Goal: Information Seeking & Learning: Learn about a topic

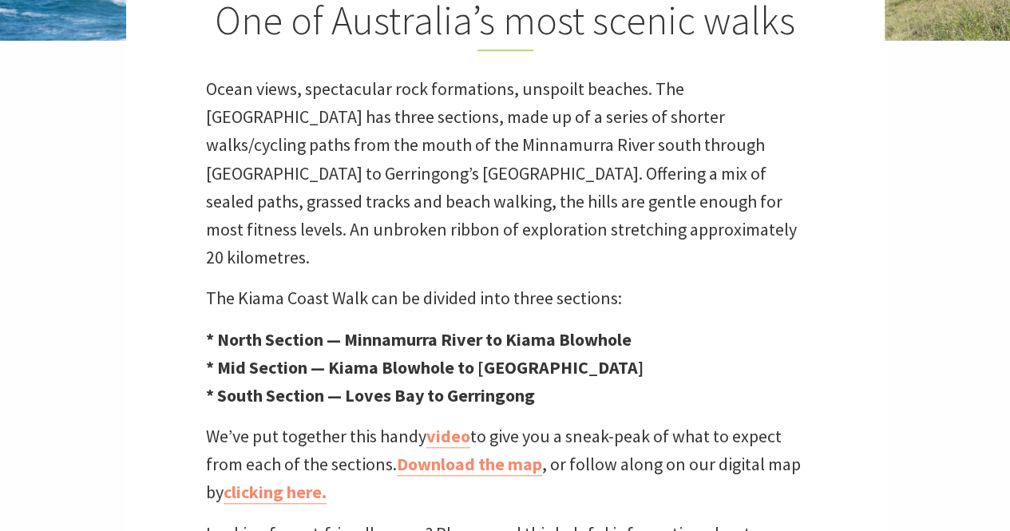
scroll to position [476, 1029]
click at [417, 384] on strong "* South Section — Loves Bay to Gerringong" at bounding box center [370, 395] width 329 height 22
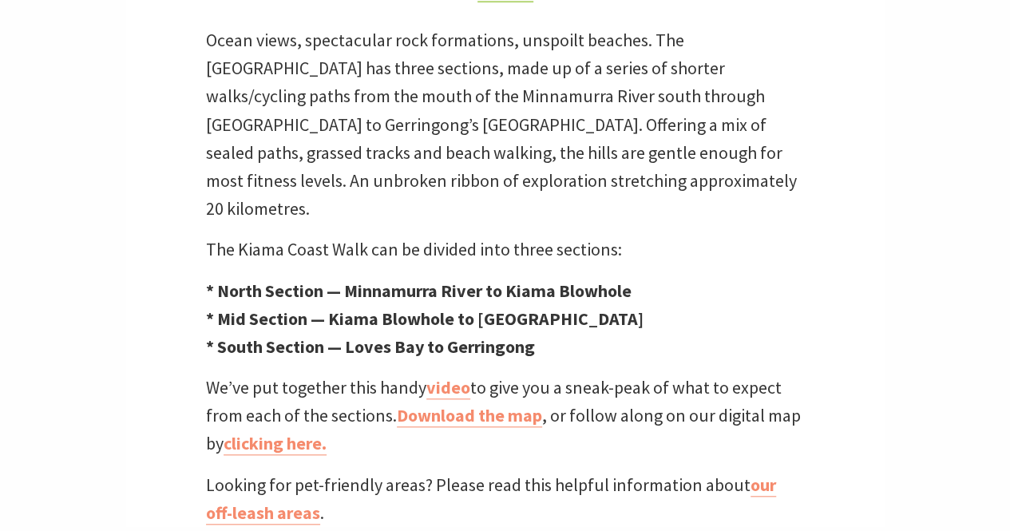
scroll to position [559, 0]
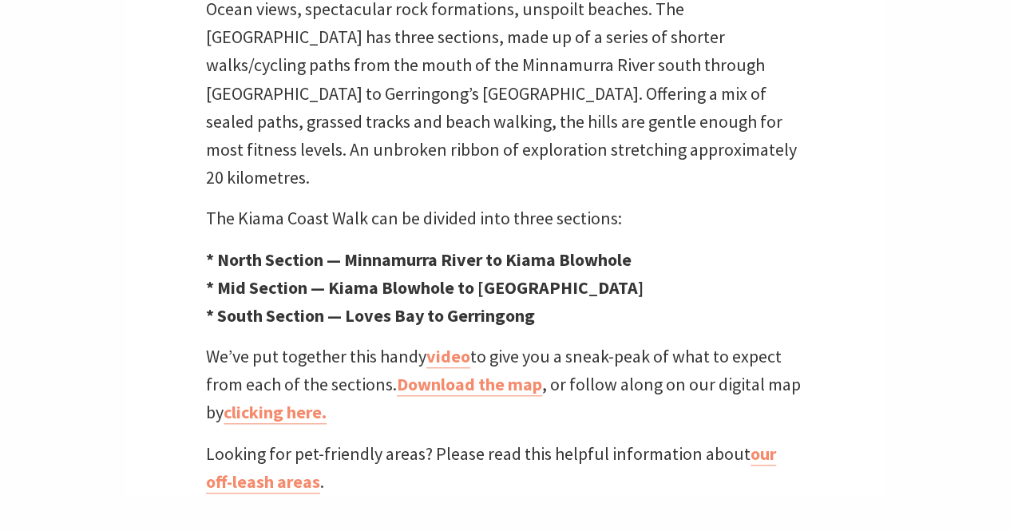
click at [410, 304] on strong "* South Section — Loves Bay to Gerringong" at bounding box center [370, 315] width 329 height 22
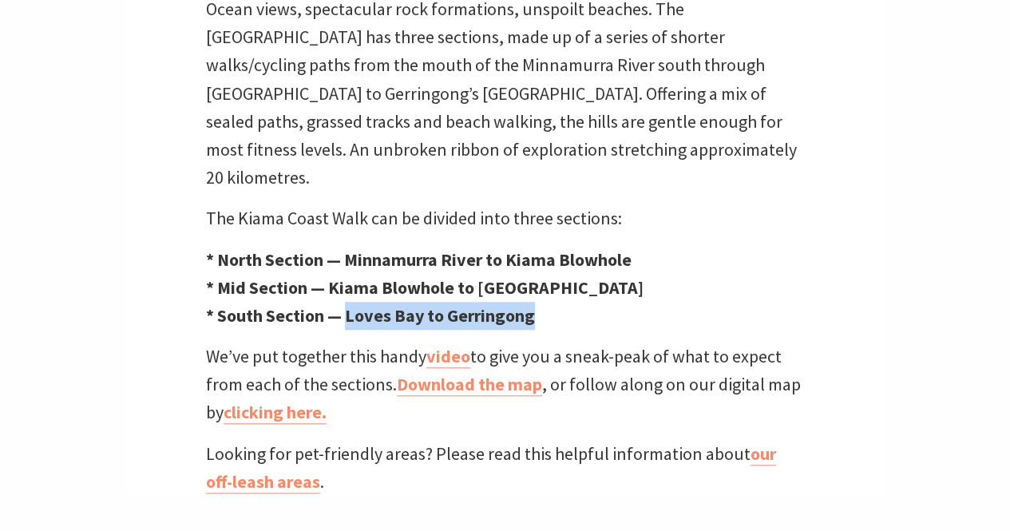
drag, startPoint x: 348, startPoint y: 288, endPoint x: 534, endPoint y: 283, distance: 186.1
click at [534, 304] on strong "* South Section — Loves Bay to Gerringong" at bounding box center [370, 315] width 329 height 22
drag, startPoint x: 534, startPoint y: 285, endPoint x: 343, endPoint y: 290, distance: 190.9
click at [343, 304] on strong "* South Section — Loves Bay to Gerringong" at bounding box center [370, 315] width 329 height 22
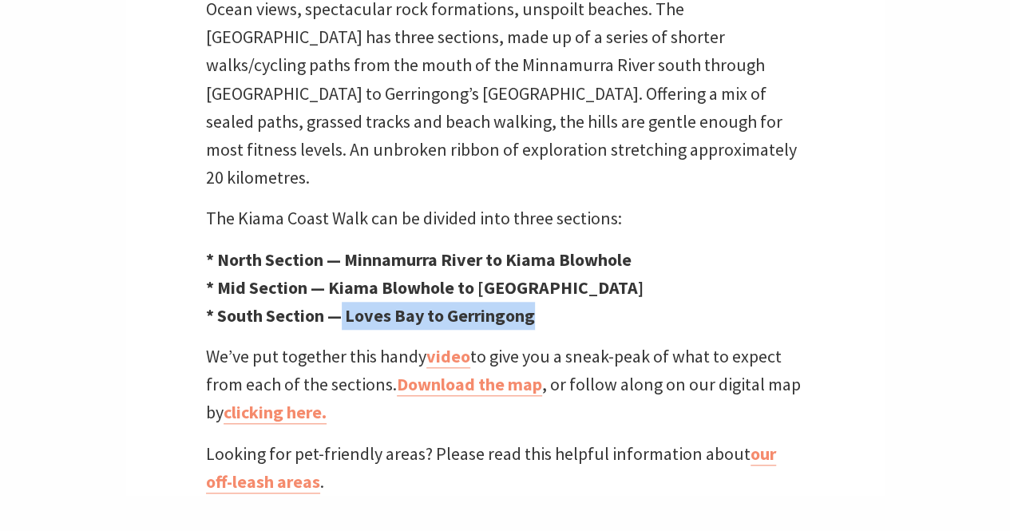
click at [343, 304] on strong "* South Section — Loves Bay to Gerringong" at bounding box center [370, 315] width 329 height 22
drag, startPoint x: 348, startPoint y: 287, endPoint x: 532, endPoint y: 287, distance: 183.6
click at [532, 304] on strong "* South Section — Loves Bay to Gerringong" at bounding box center [370, 315] width 329 height 22
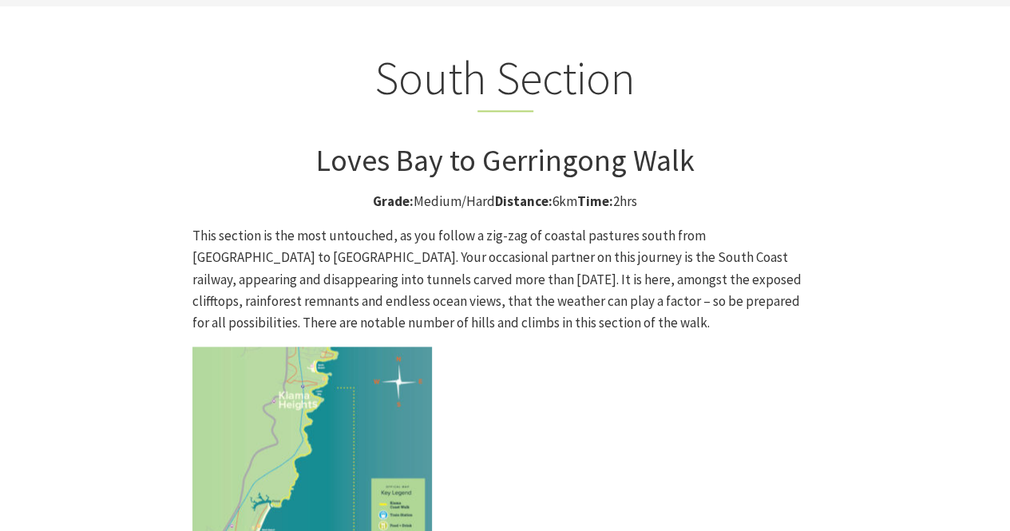
scroll to position [4152, 0]
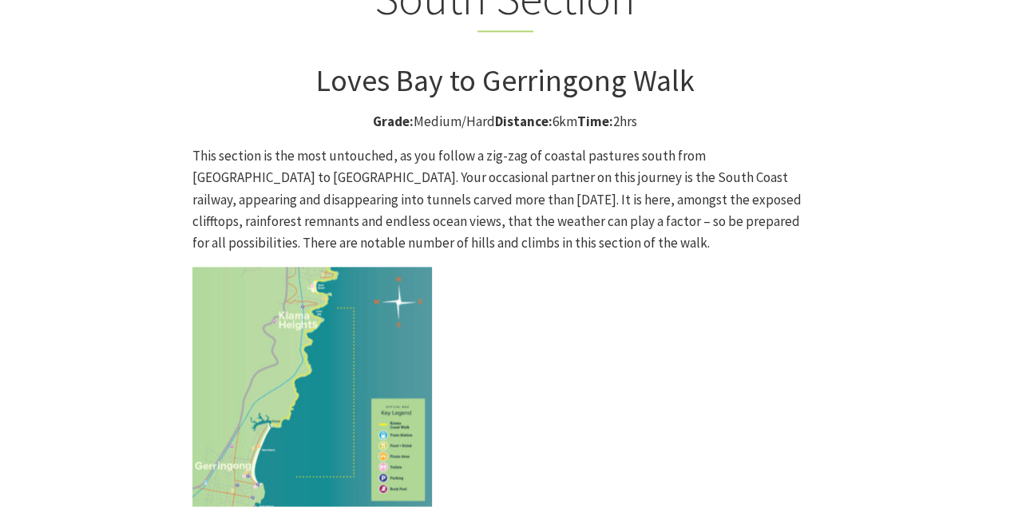
click at [519, 145] on p "This section is the most untouched, as you follow a zig-zag of coastal pastures…" at bounding box center [505, 199] width 626 height 109
click at [533, 145] on p "This section is the most untouched, as you follow a zig-zag of coastal pastures…" at bounding box center [505, 199] width 626 height 109
click at [405, 145] on p "This section is the most untouched, as you follow a zig-zag of coastal pastures…" at bounding box center [505, 199] width 626 height 109
click at [313, 145] on p "This section is the most untouched, as you follow a zig-zag of coastal pastures…" at bounding box center [505, 199] width 626 height 109
click at [362, 145] on p "This section is the most untouched, as you follow a zig-zag of coastal pastures…" at bounding box center [505, 199] width 626 height 109
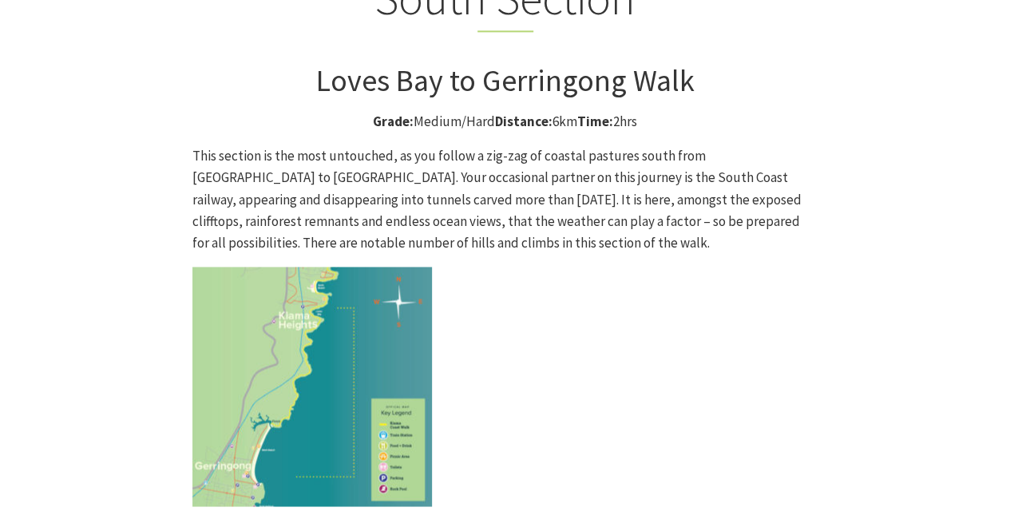
click at [394, 145] on p "This section is the most untouched, as you follow a zig-zag of coastal pastures…" at bounding box center [505, 199] width 626 height 109
click at [454, 145] on p "This section is the most untouched, as you follow a zig-zag of coastal pastures…" at bounding box center [505, 199] width 626 height 109
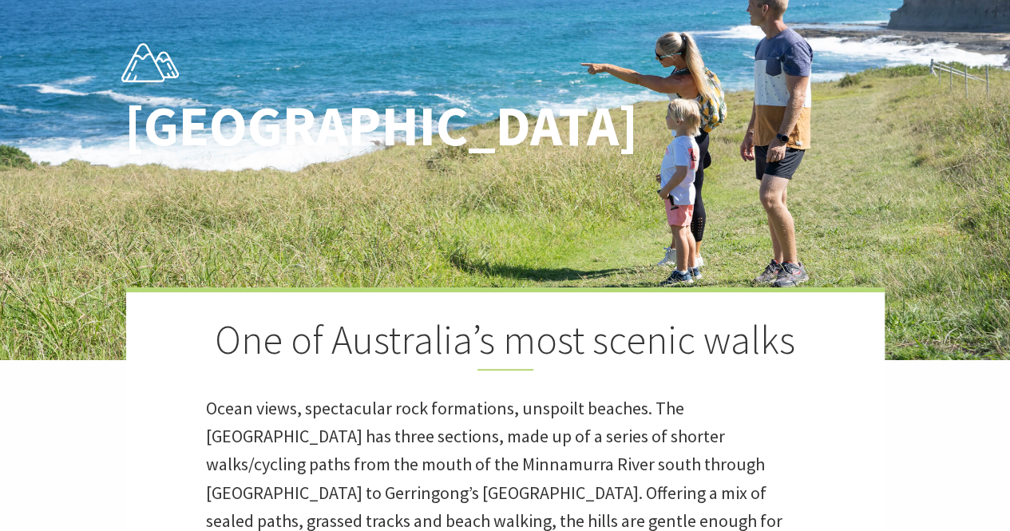
scroll to position [0, 0]
